Goal: Use online tool/utility: Utilize a website feature to perform a specific function

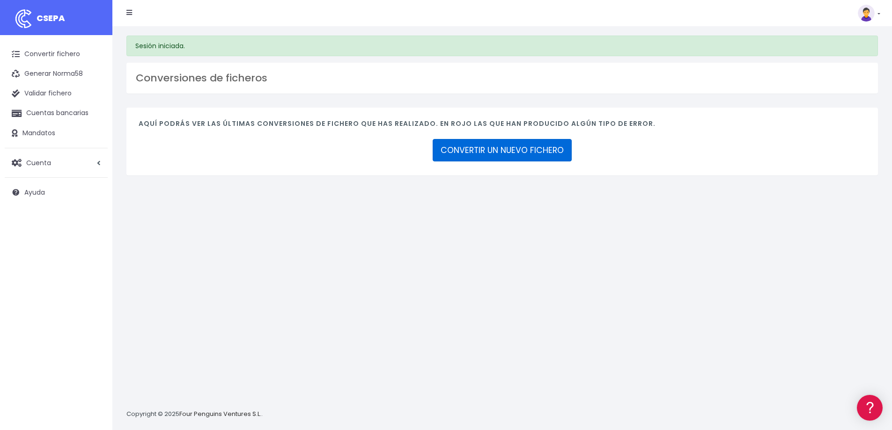
click at [512, 156] on link "CONVERTIR UN NUEVO FICHERO" at bounding box center [502, 150] width 139 height 22
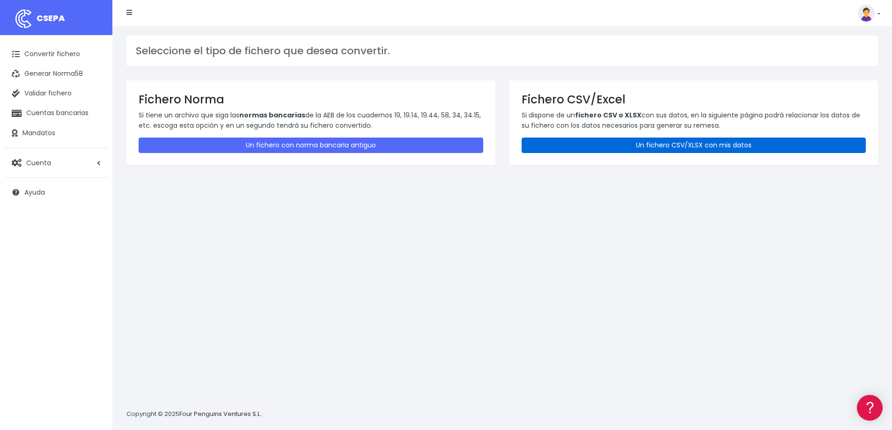
click at [599, 146] on link "Un fichero CSV/XLSX con mis datos" at bounding box center [693, 145] width 345 height 15
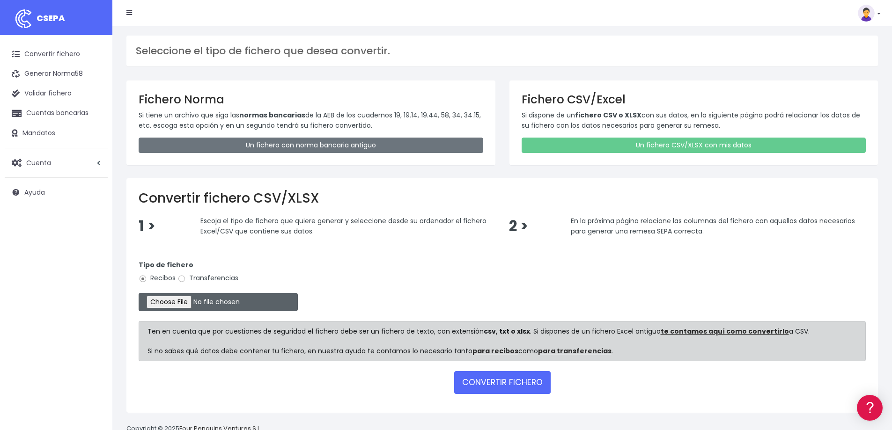
click at [178, 304] on input "file" at bounding box center [218, 302] width 159 height 18
type input "C:\fakepath\09 Cuotas SEPTIEMBRE (1).xlsx"
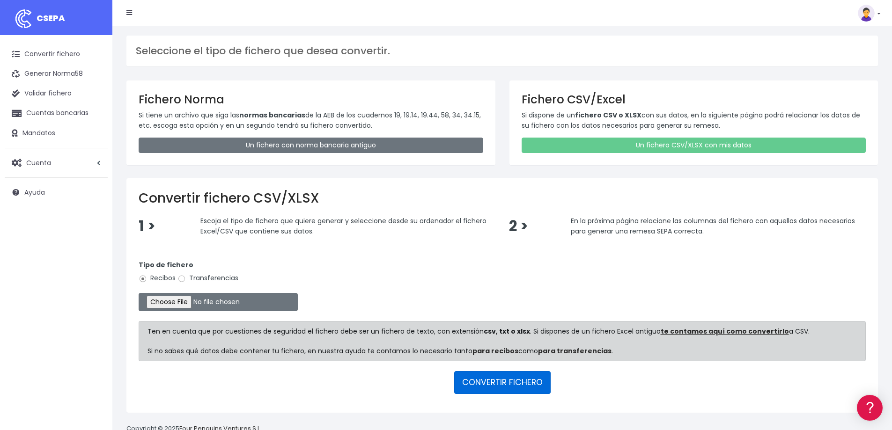
click at [517, 386] on button "CONVERTIR FICHERO" at bounding box center [502, 382] width 96 height 22
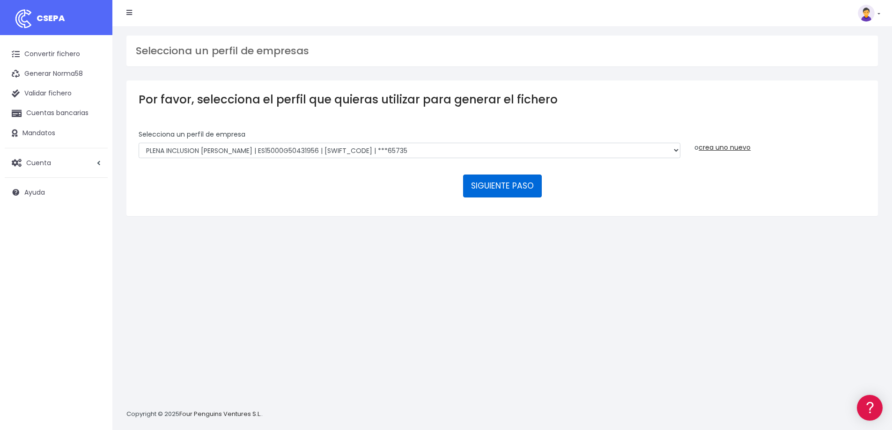
click at [495, 190] on button "SIGUIENTE PASO" at bounding box center [502, 186] width 79 height 22
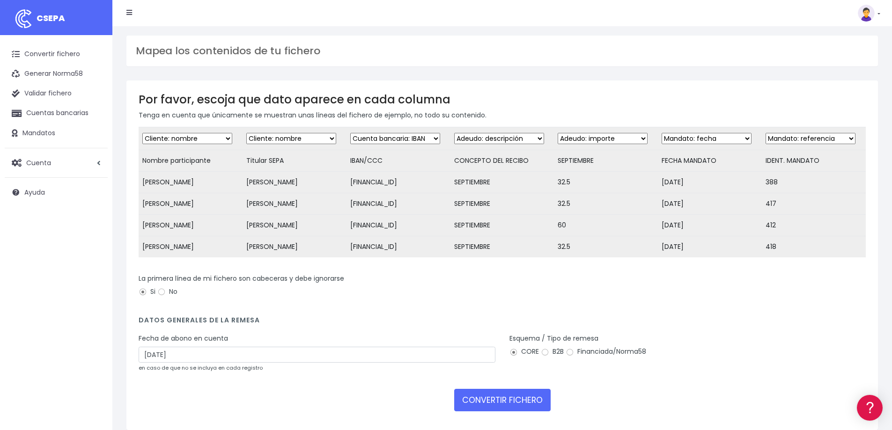
click at [427, 353] on div "Fecha de abono en cuenta [DATE] en caso de que no se incluya en cada registro" at bounding box center [317, 353] width 357 height 39
click at [150, 360] on input "27/09/2025" at bounding box center [317, 355] width 357 height 16
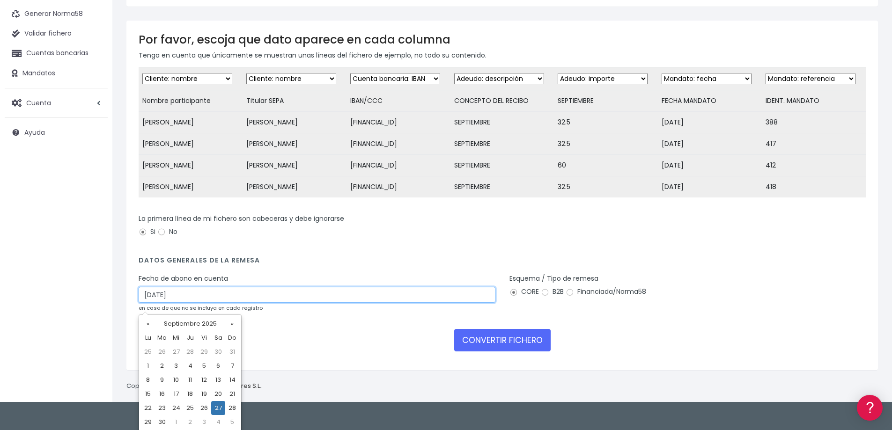
scroll to position [61, 0]
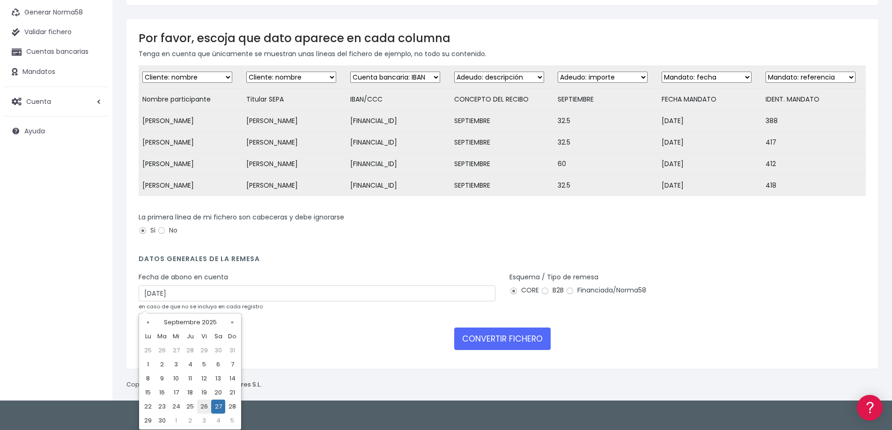
click at [206, 408] on td "26" at bounding box center [204, 407] width 14 height 14
type input "26/09/2025"
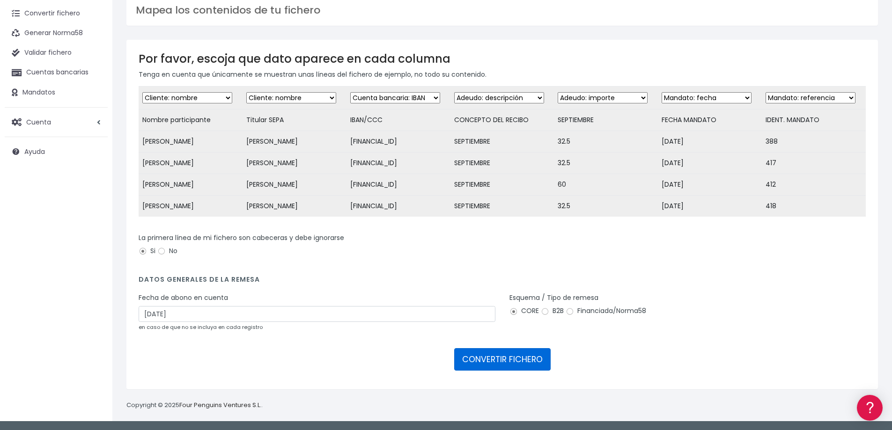
click at [514, 361] on button "CONVERTIR FICHERO" at bounding box center [502, 359] width 96 height 22
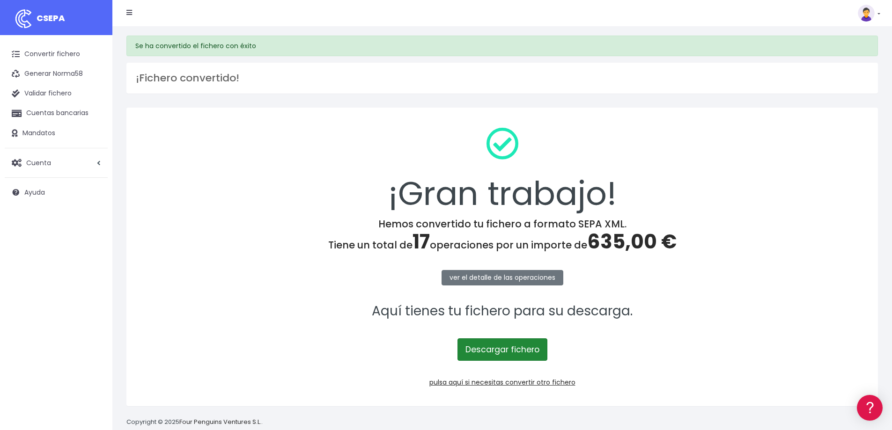
click at [519, 352] on link "Descargar fichero" at bounding box center [502, 349] width 90 height 22
